Goal: Task Accomplishment & Management: Complete application form

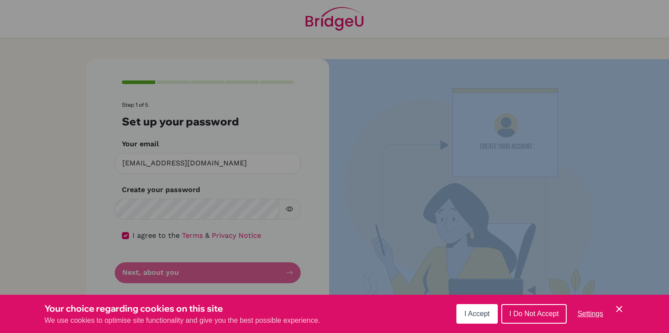
click at [474, 310] on span "I Accept" at bounding box center [476, 314] width 25 height 8
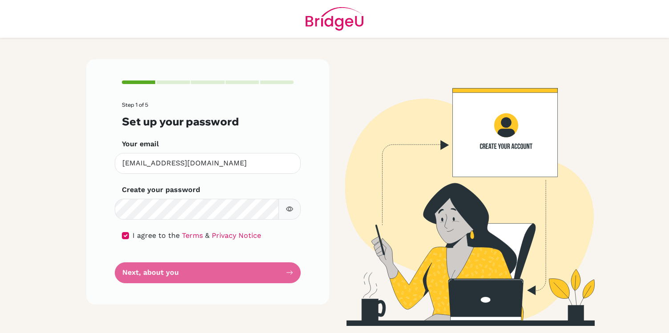
click at [273, 271] on form "Step 1 of 5 Set up your password Your email [EMAIL_ADDRESS][DOMAIN_NAME] Invali…" at bounding box center [208, 192] width 172 height 181
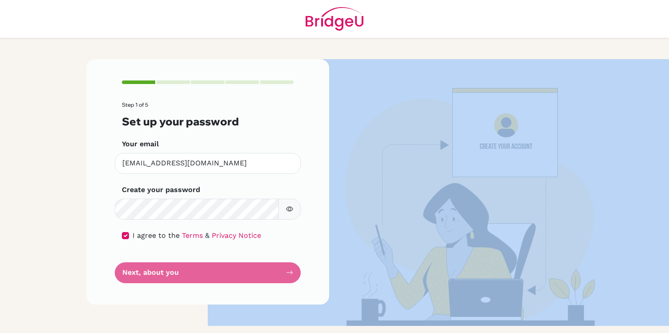
click at [273, 271] on form "Step 1 of 5 Set up your password Your email [EMAIL_ADDRESS][DOMAIN_NAME] Invali…" at bounding box center [208, 192] width 172 height 181
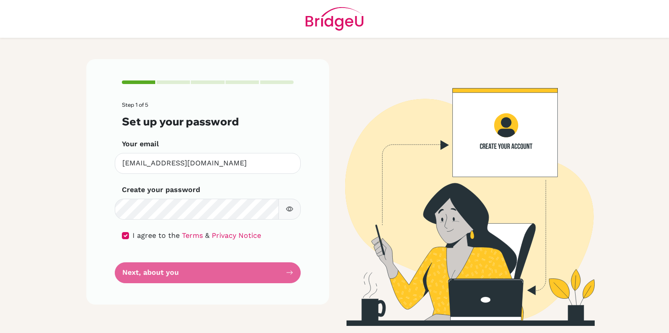
click at [273, 271] on form "Step 1 of 5 Set up your password Your email [EMAIL_ADDRESS][DOMAIN_NAME] Invali…" at bounding box center [208, 192] width 172 height 181
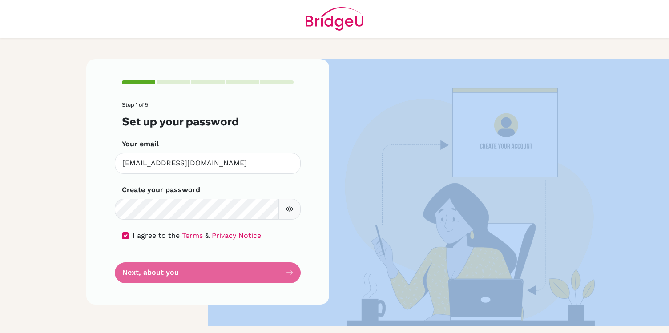
click at [273, 271] on form "Step 1 of 5 Set up your password Your email [EMAIL_ADDRESS][DOMAIN_NAME] Invali…" at bounding box center [208, 192] width 172 height 181
click at [443, 177] on img at bounding box center [461, 192] width 507 height 267
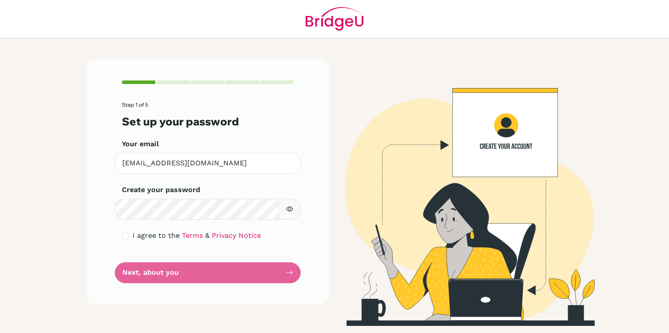
click at [291, 209] on icon "button" at bounding box center [289, 208] width 7 height 7
click at [128, 234] on input "checkbox" at bounding box center [125, 235] width 7 height 7
checkbox input "true"
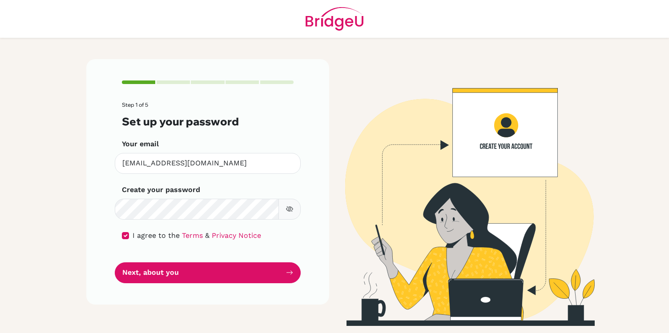
click at [175, 295] on div "Step 1 of 5 Set up your password Your email [EMAIL_ADDRESS][DOMAIN_NAME] Invali…" at bounding box center [207, 181] width 243 height 245
click at [173, 284] on div "Step 1 of 5 Set up your password Your email [EMAIL_ADDRESS][DOMAIN_NAME] Invali…" at bounding box center [207, 181] width 243 height 245
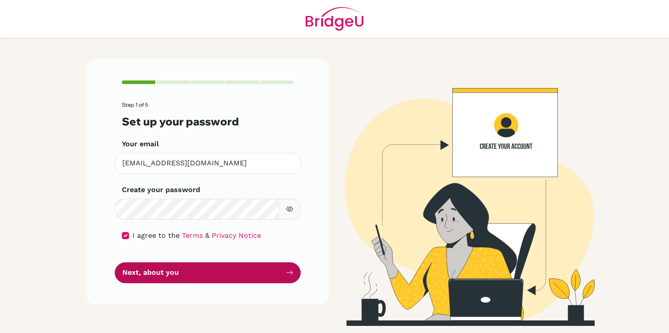
click at [173, 276] on button "Next, about you" at bounding box center [208, 272] width 186 height 21
